Goal: Find contact information: Find contact information

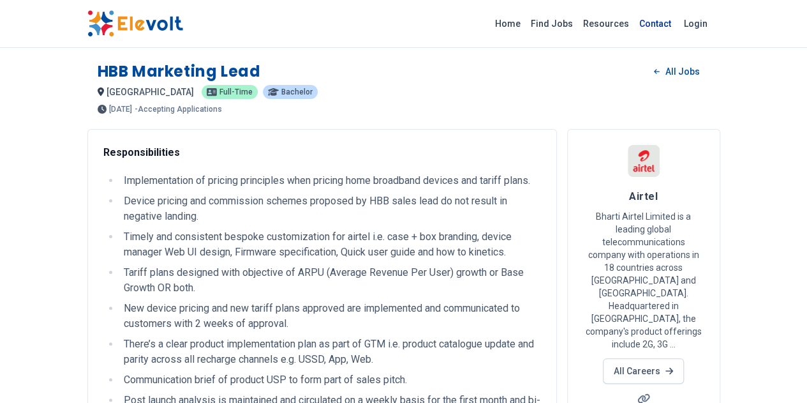
click at [676, 22] on link "Contact" at bounding box center [655, 23] width 42 height 20
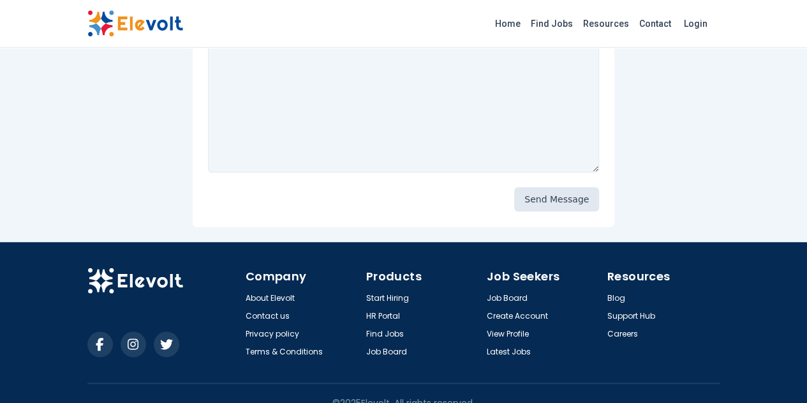
scroll to position [391, 0]
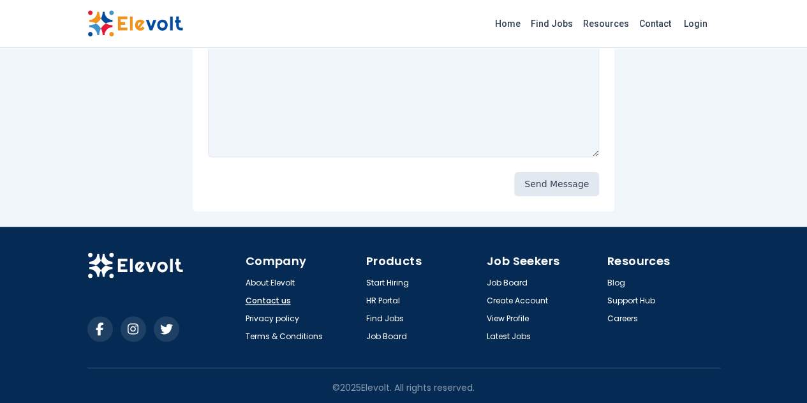
click at [246, 297] on link "Contact us" at bounding box center [268, 300] width 45 height 10
